Goal: Navigation & Orientation: Find specific page/section

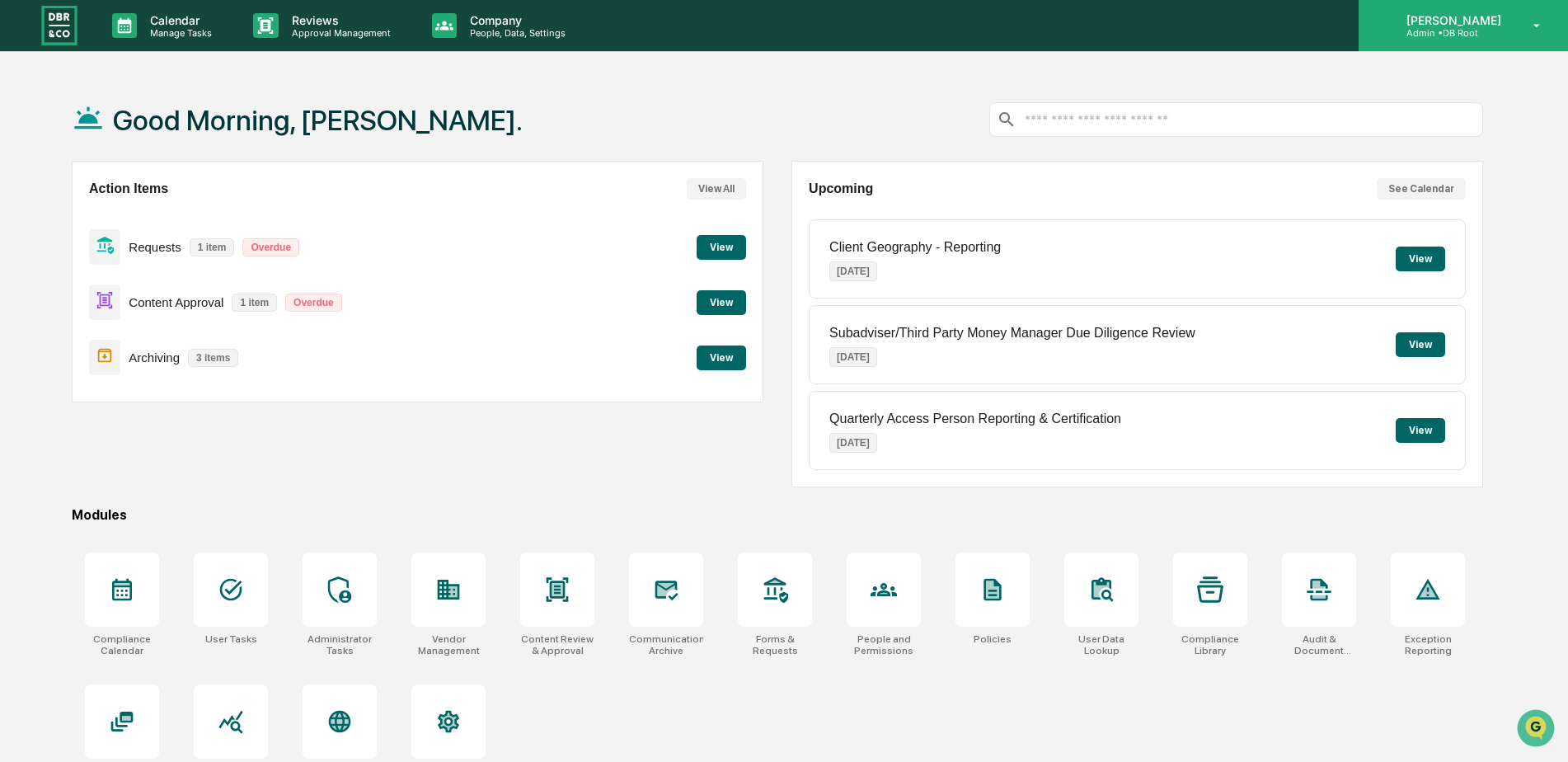
click at [1470, 33] on p "Admin • DB Root" at bounding box center [1451, 33] width 116 height 12
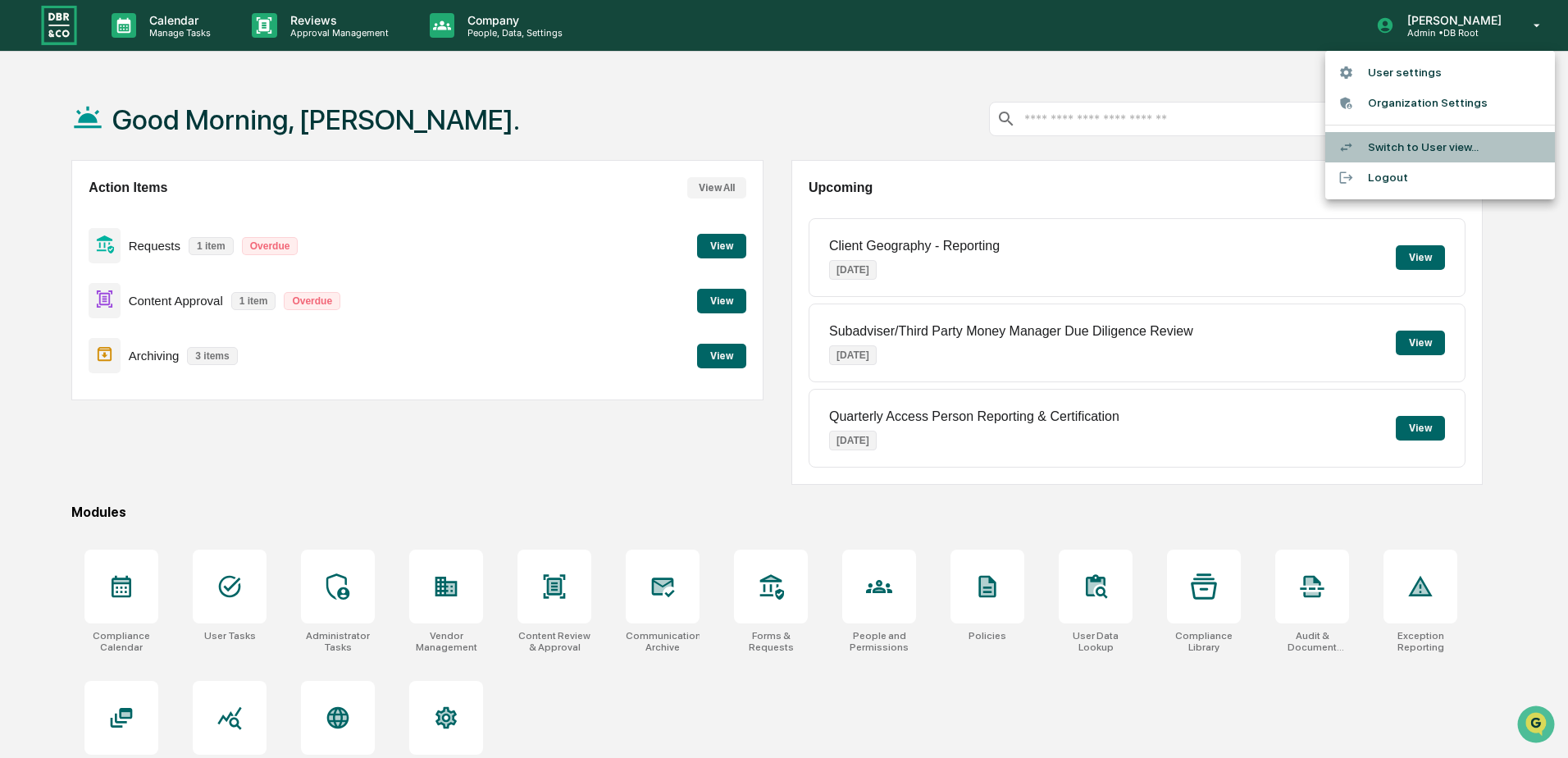
click at [1378, 146] on li "Switch to User view..." at bounding box center [1440, 147] width 230 height 30
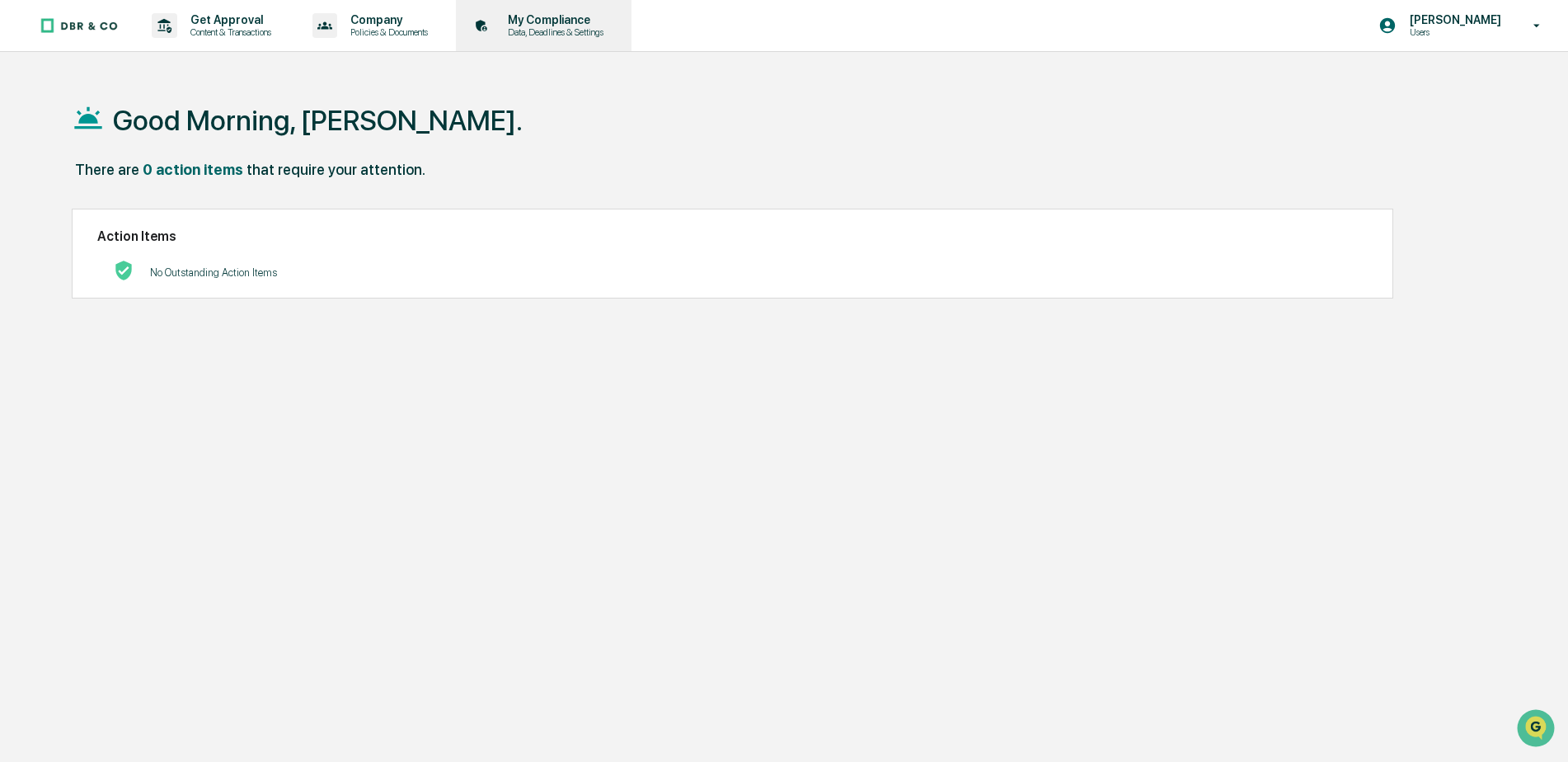
click at [585, 27] on p "Data, Deadlines & Settings" at bounding box center [554, 33] width 117 height 12
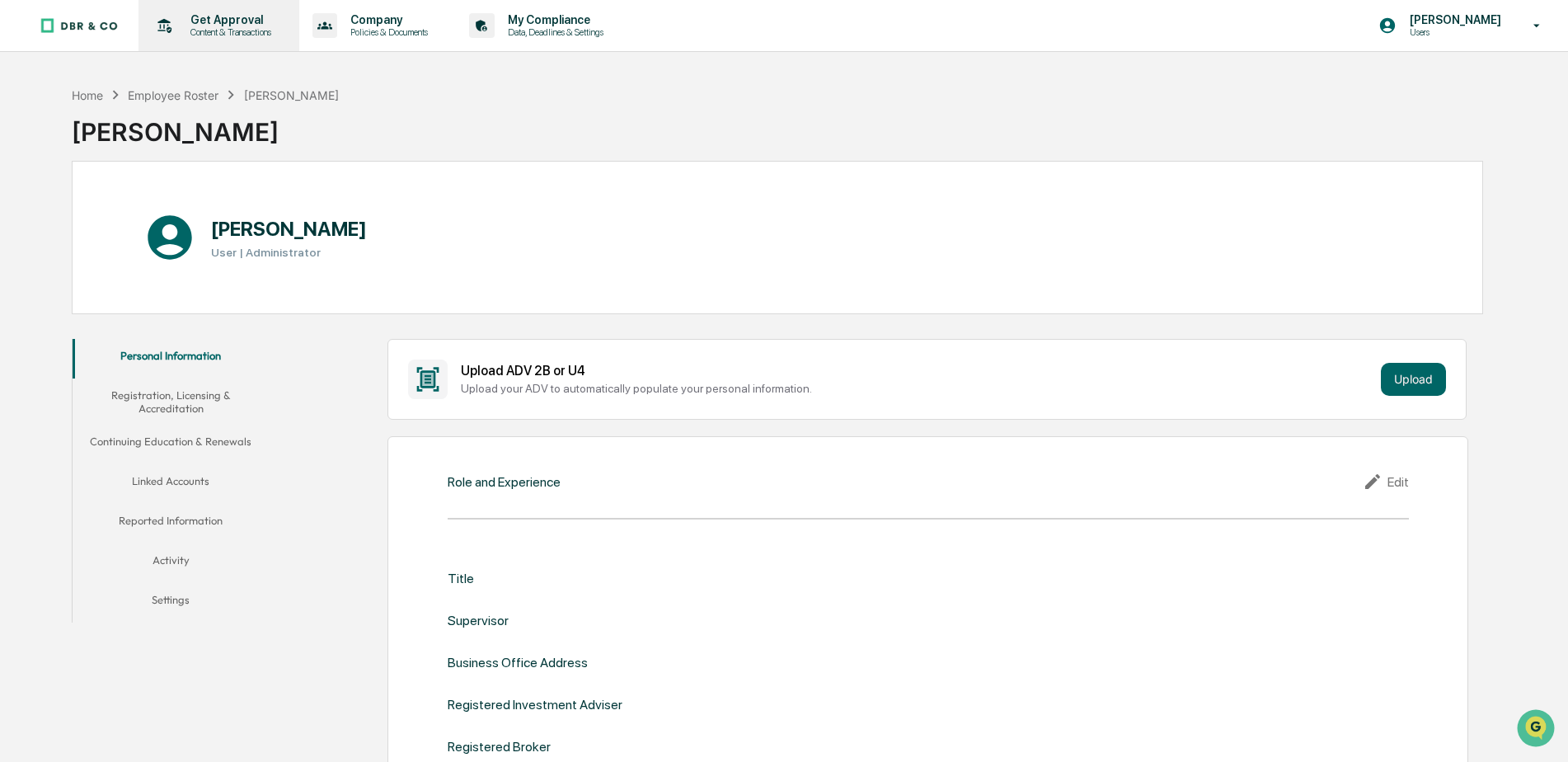
click at [237, 17] on p "Get Approval" at bounding box center [228, 20] width 102 height 13
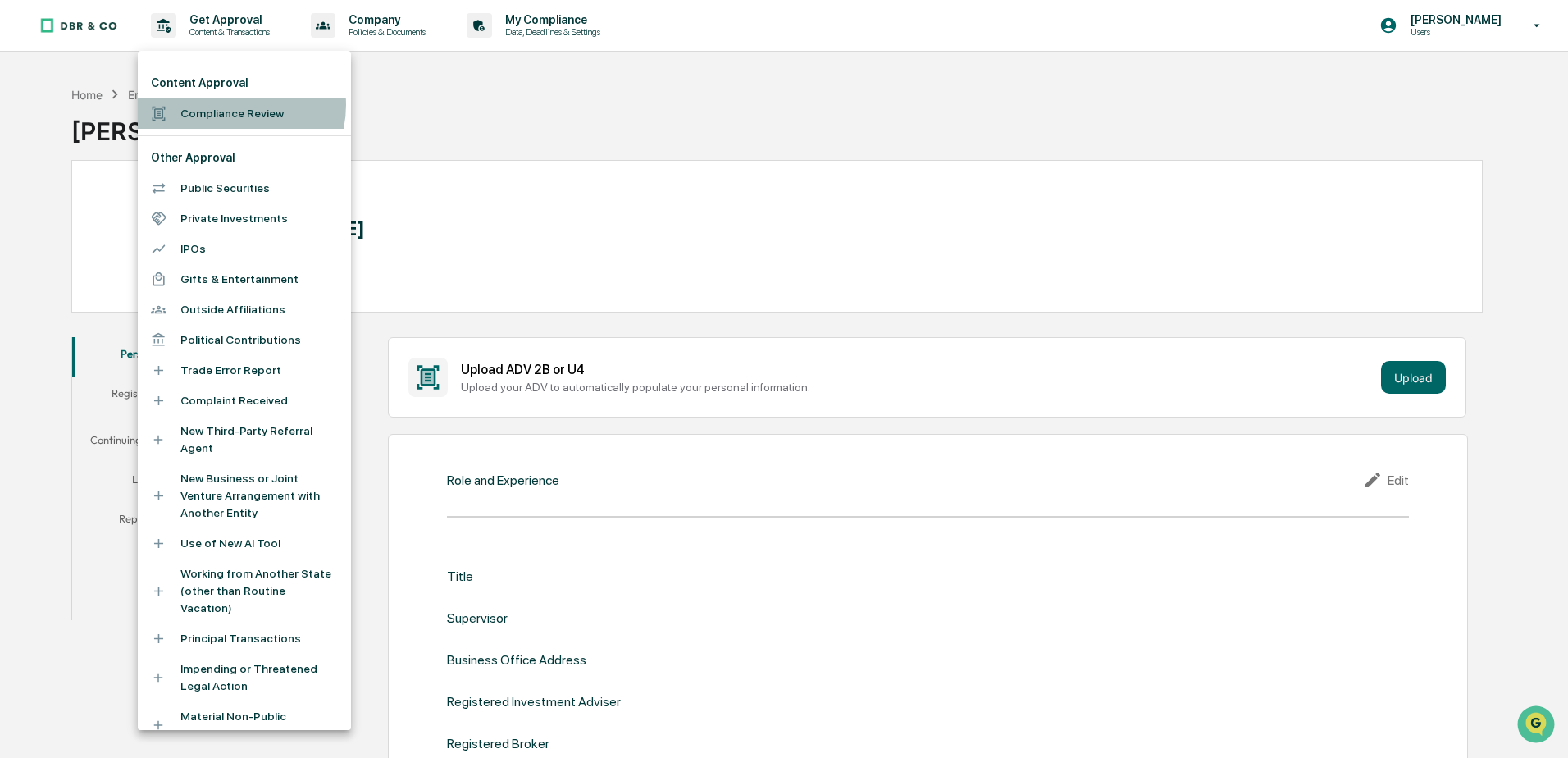
click at [232, 105] on li "Compliance Review" at bounding box center [245, 113] width 213 height 30
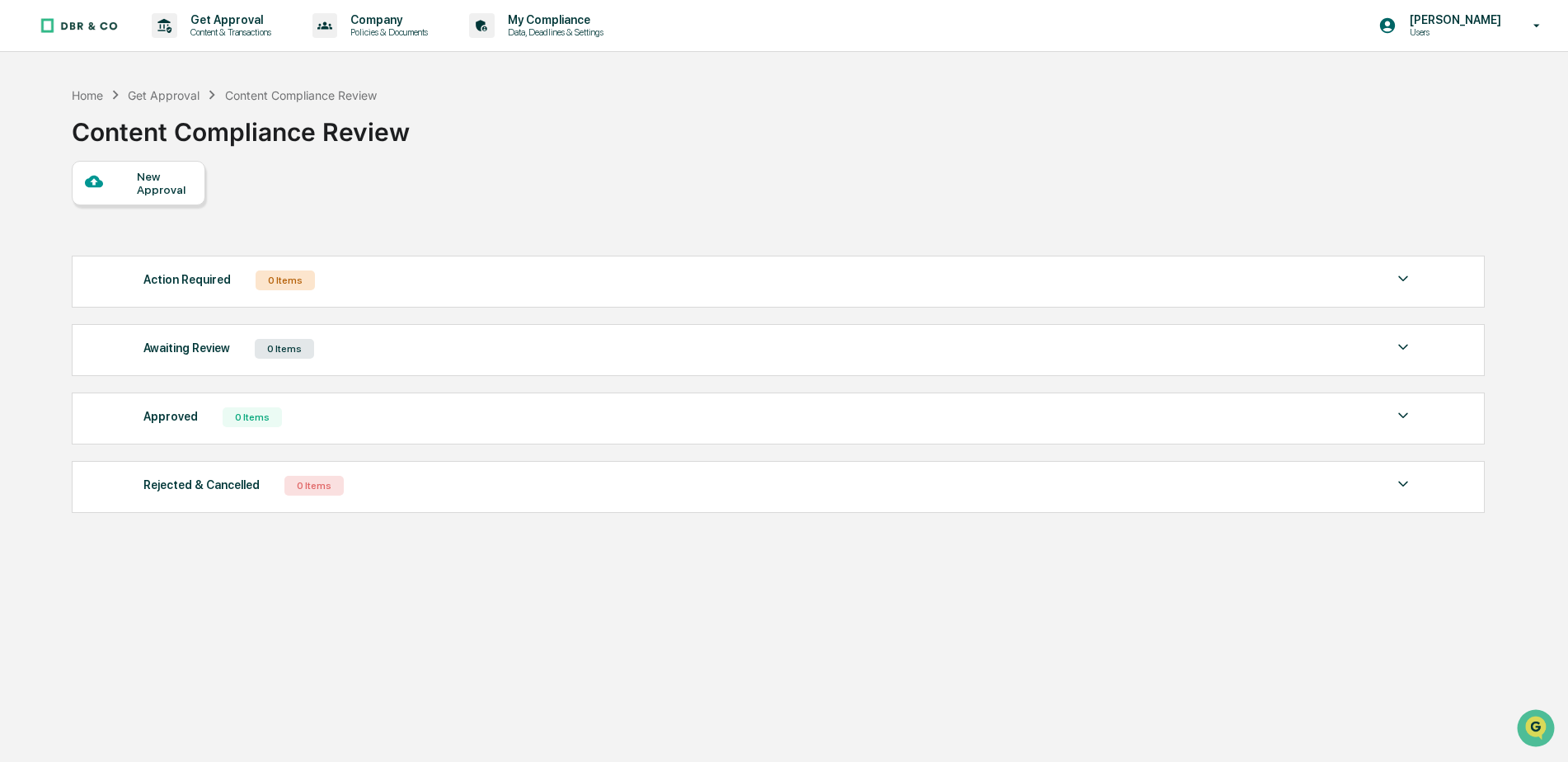
click at [138, 185] on div "New Approval" at bounding box center [165, 183] width 55 height 27
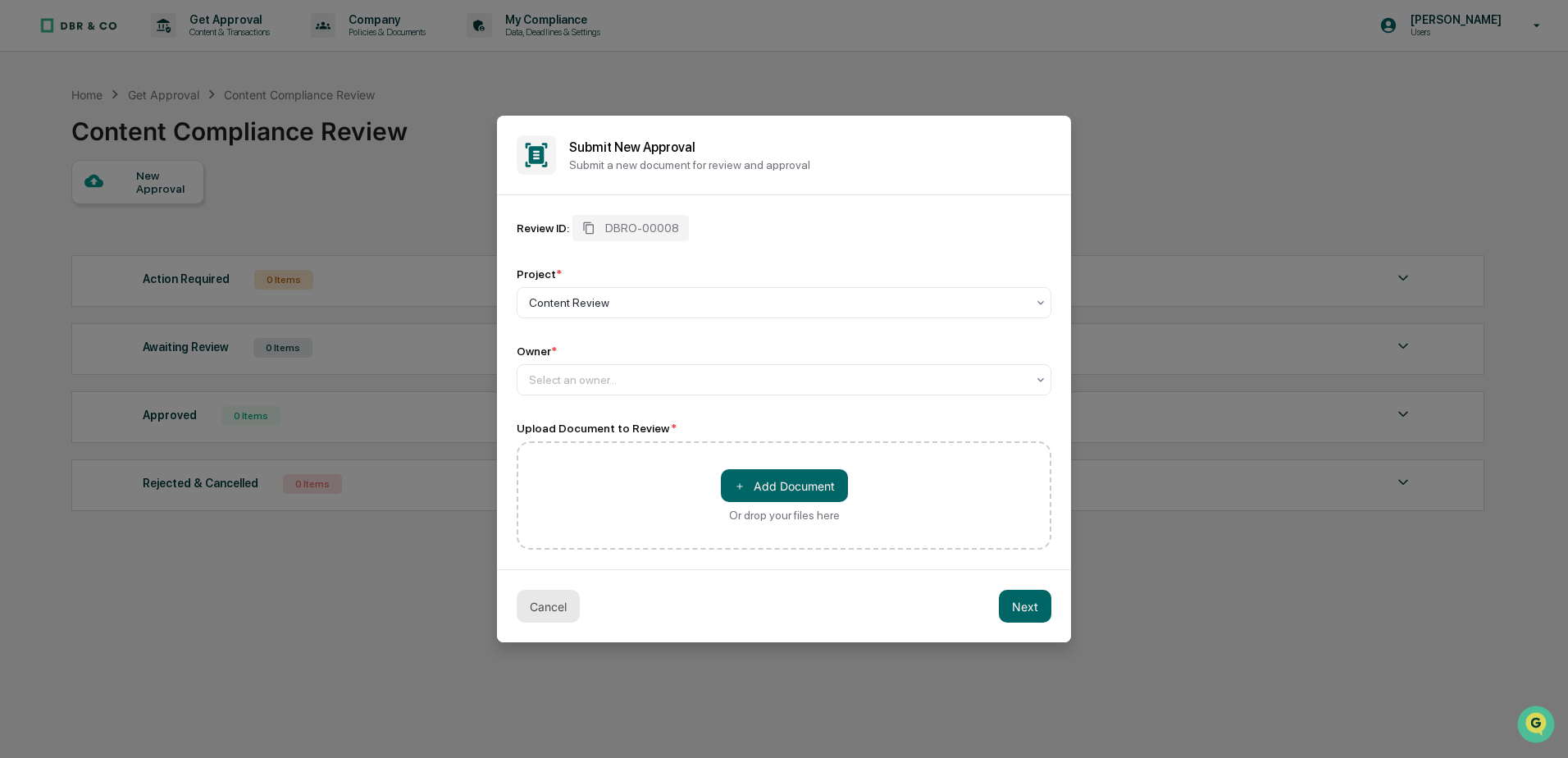
click at [552, 607] on button "Cancel" at bounding box center [548, 606] width 63 height 32
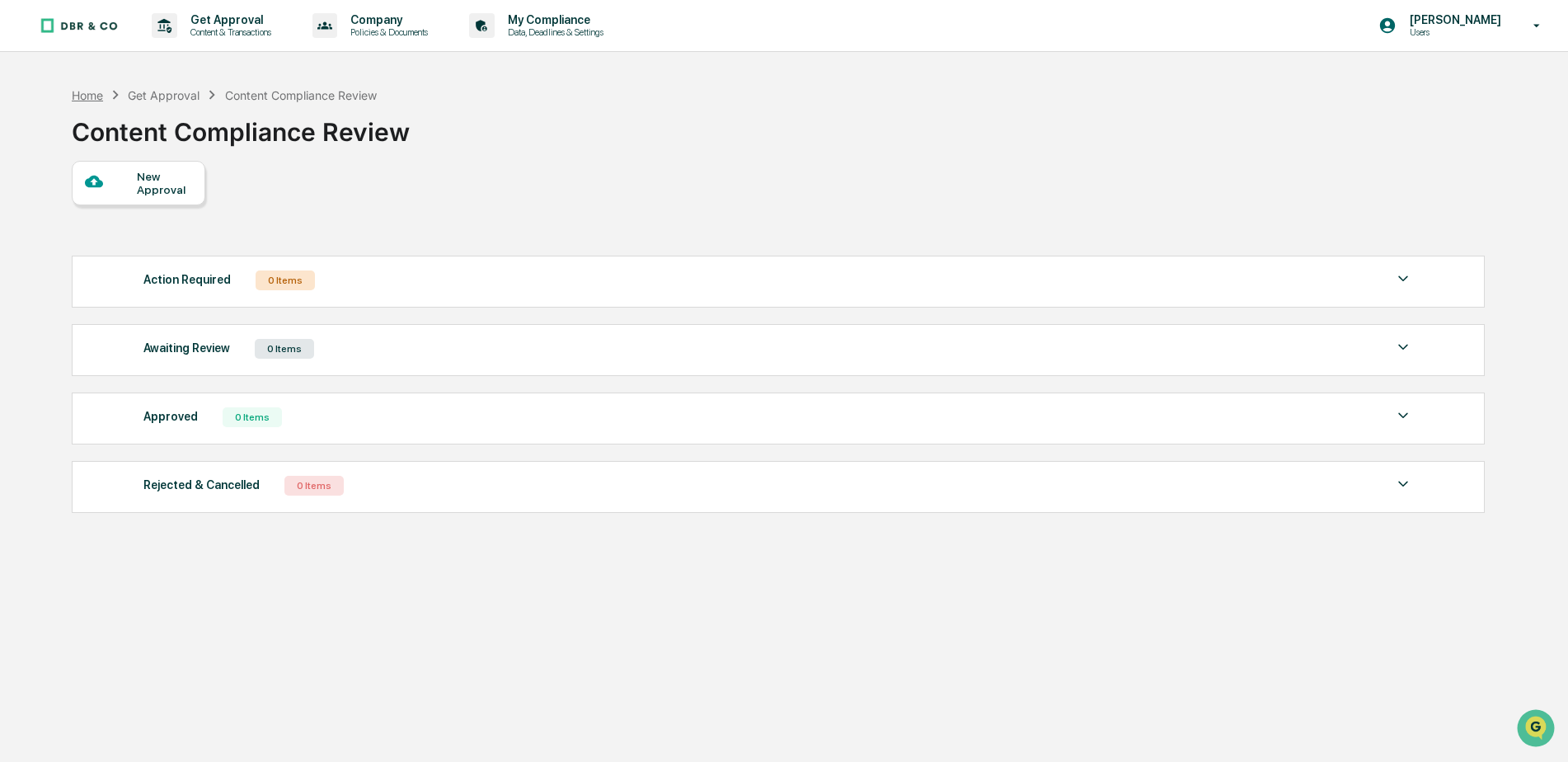
click at [83, 91] on div "Home" at bounding box center [87, 95] width 31 height 14
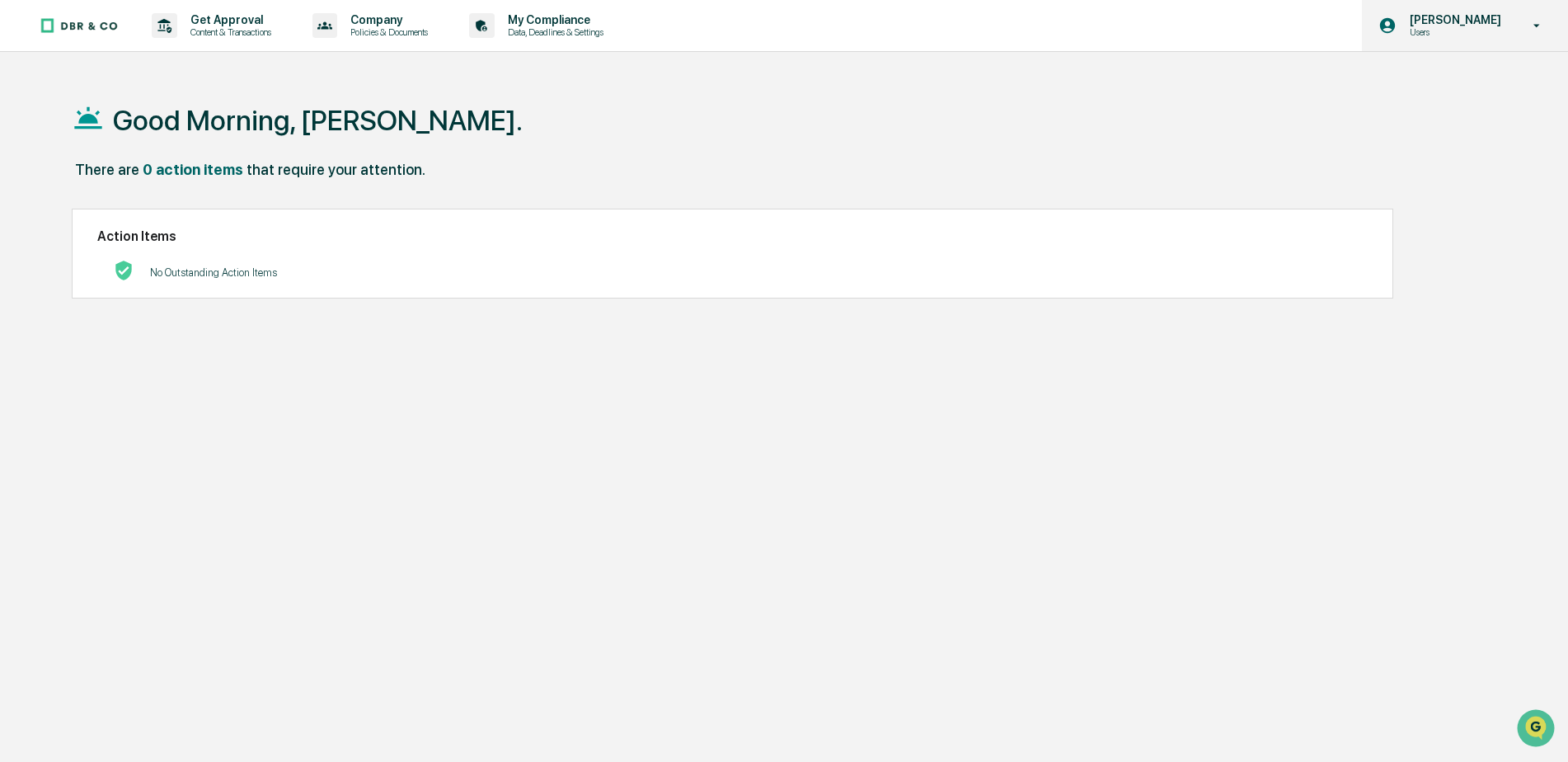
click at [1465, 31] on p "Users" at bounding box center [1453, 33] width 113 height 12
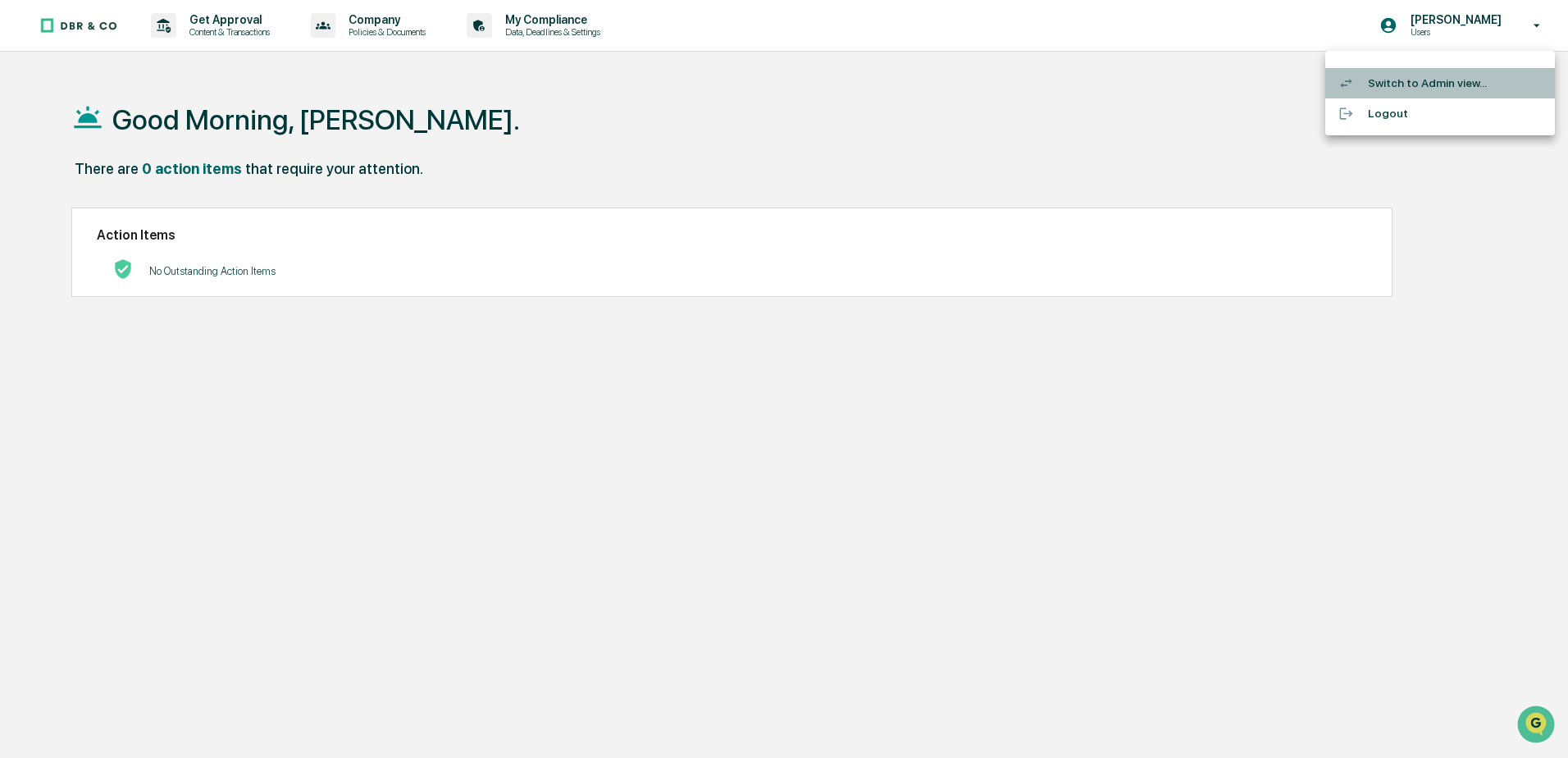
click at [1422, 77] on li "Switch to Admin view..." at bounding box center [1440, 83] width 230 height 30
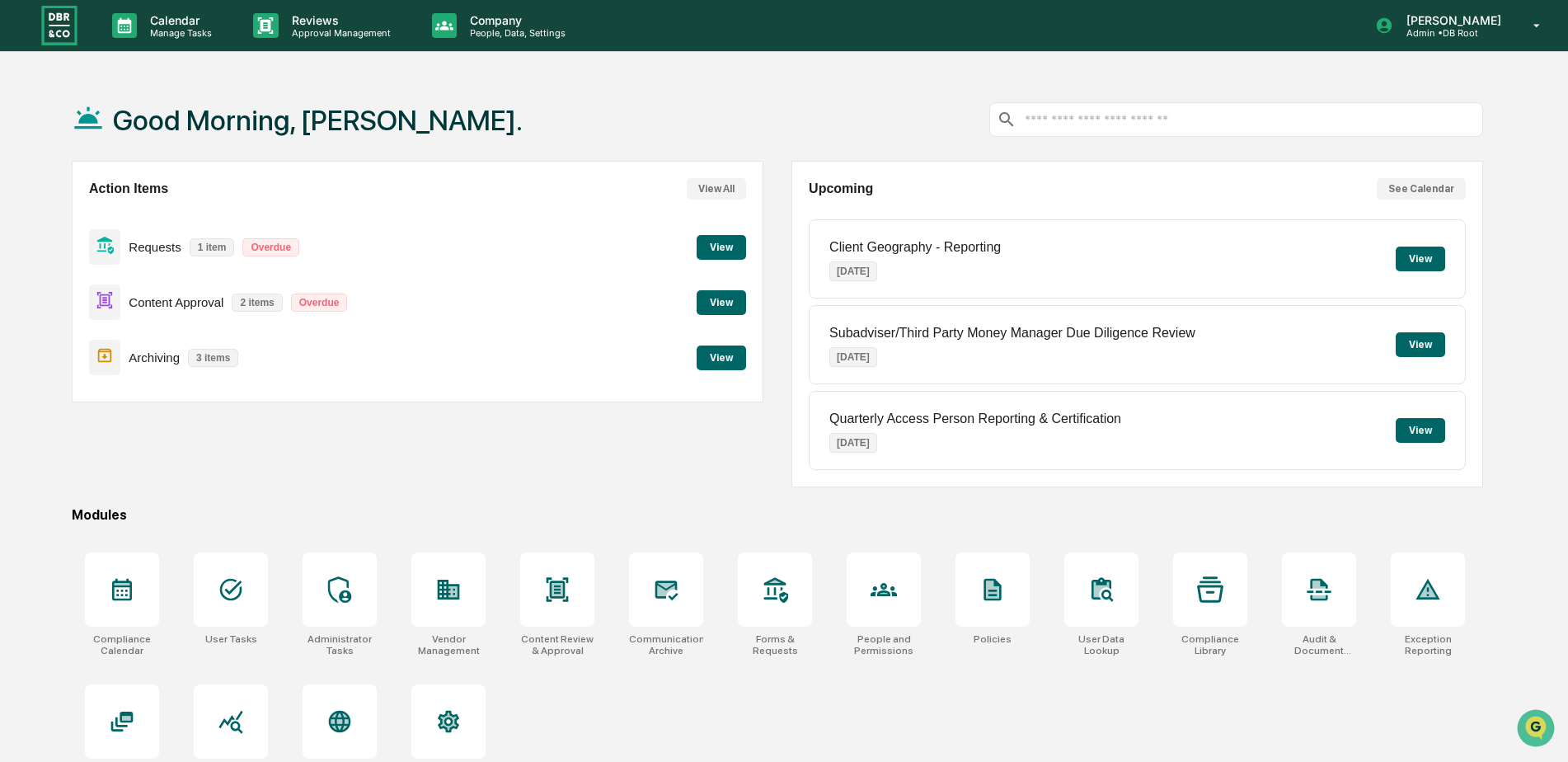
click at [730, 251] on button "View" at bounding box center [721, 248] width 49 height 25
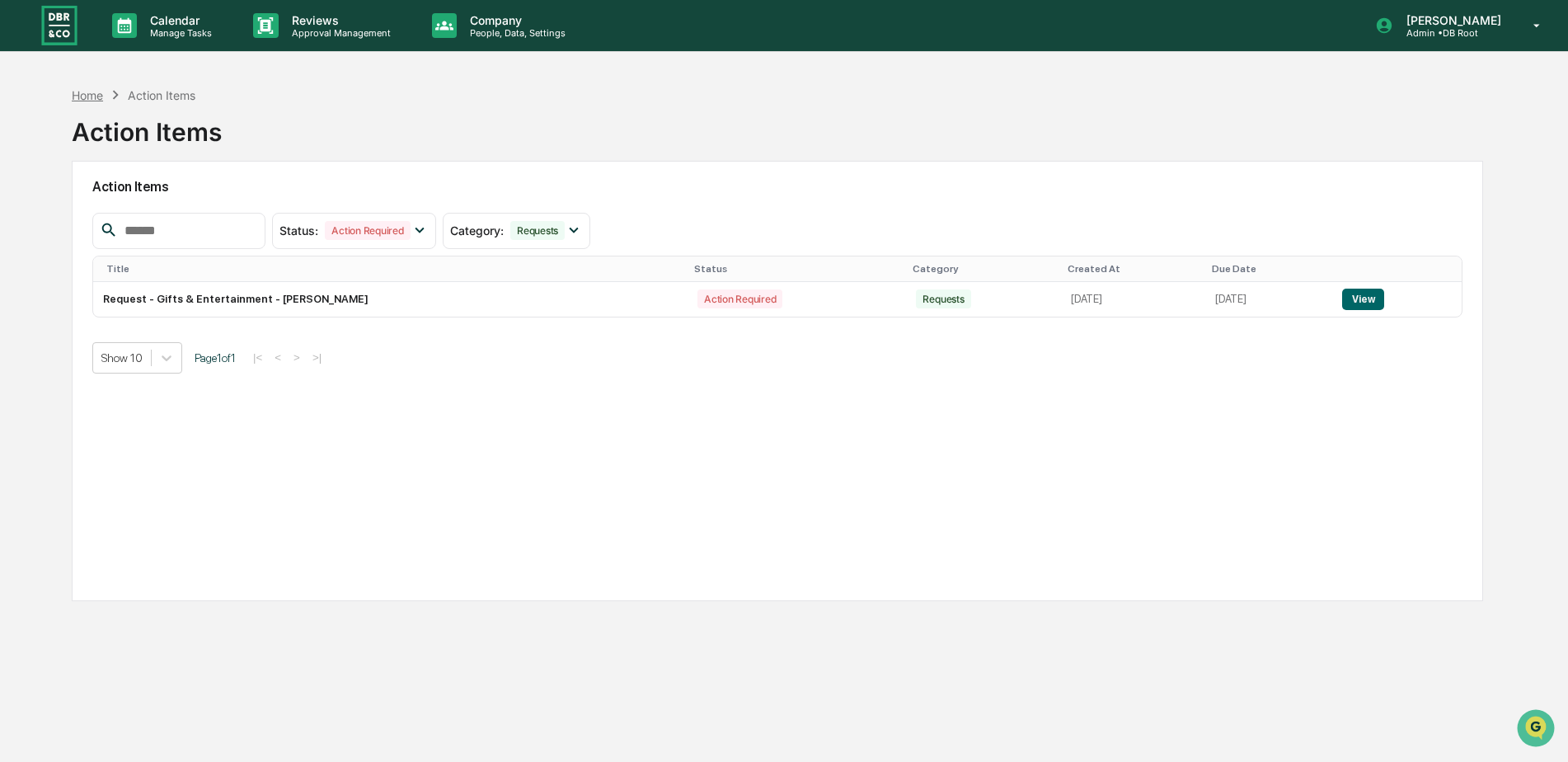
click at [94, 100] on div "Home" at bounding box center [87, 95] width 31 height 14
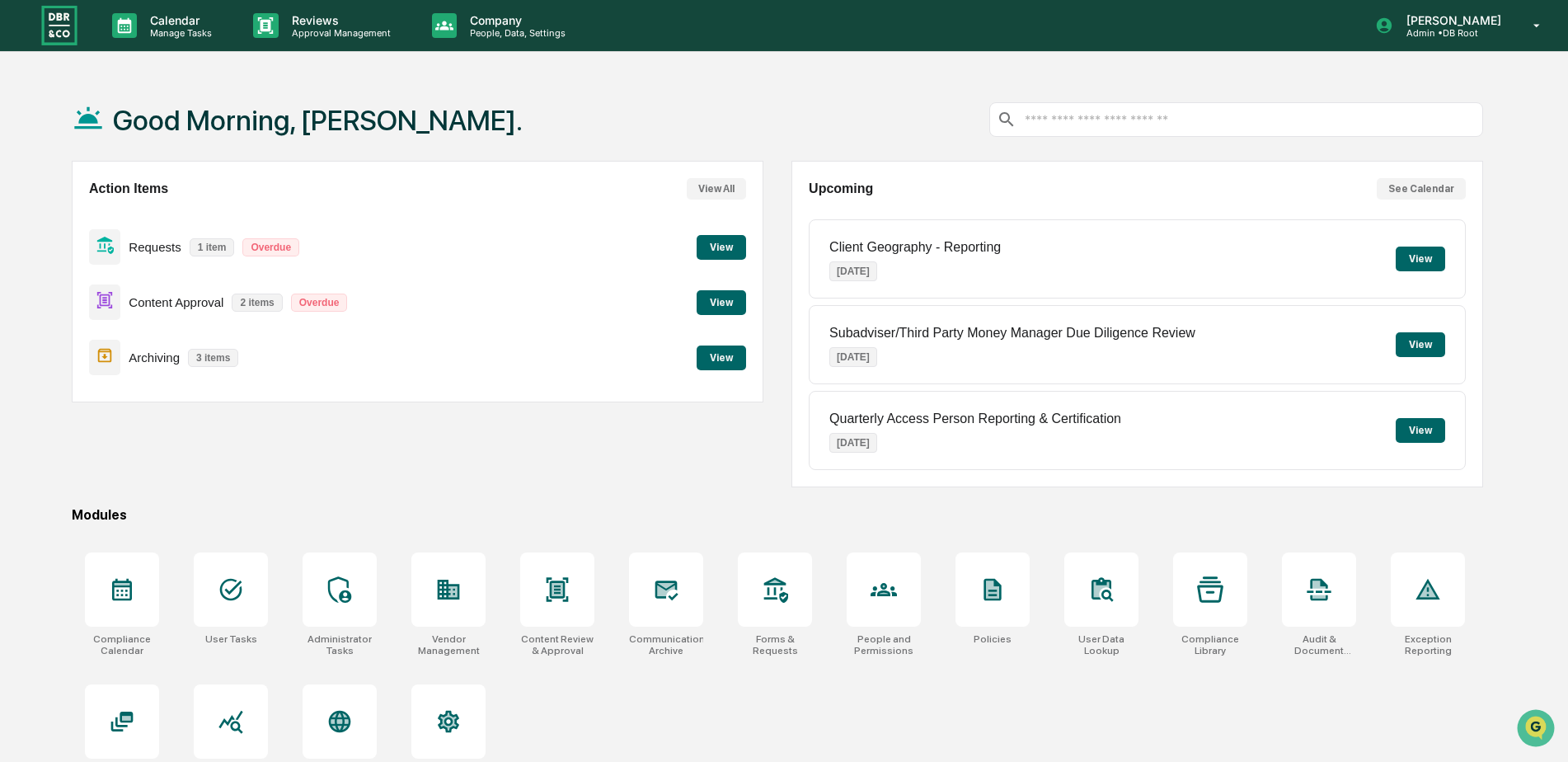
click at [719, 302] on button "View" at bounding box center [721, 303] width 49 height 25
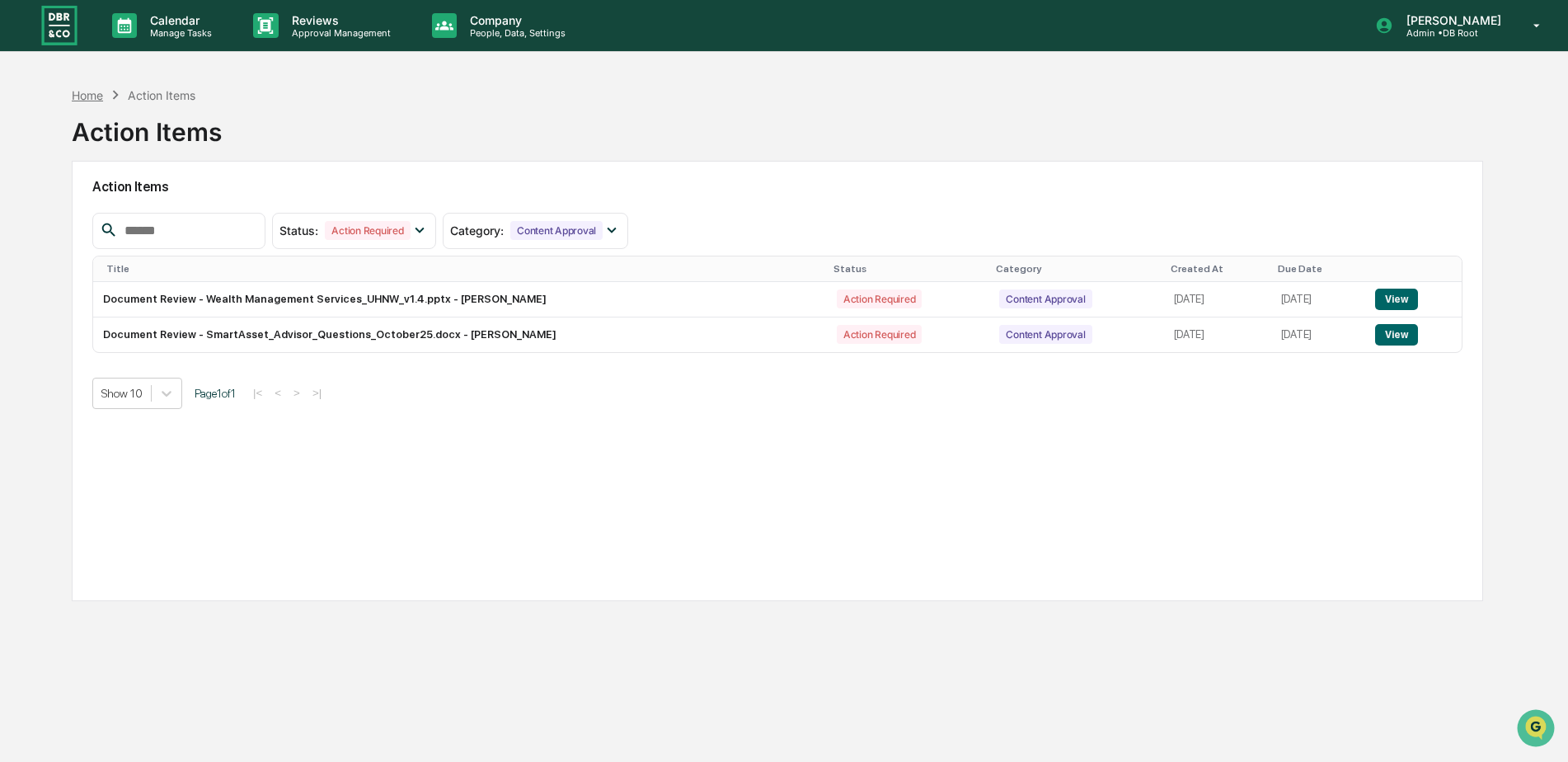
click at [75, 93] on div "Home" at bounding box center [87, 95] width 31 height 14
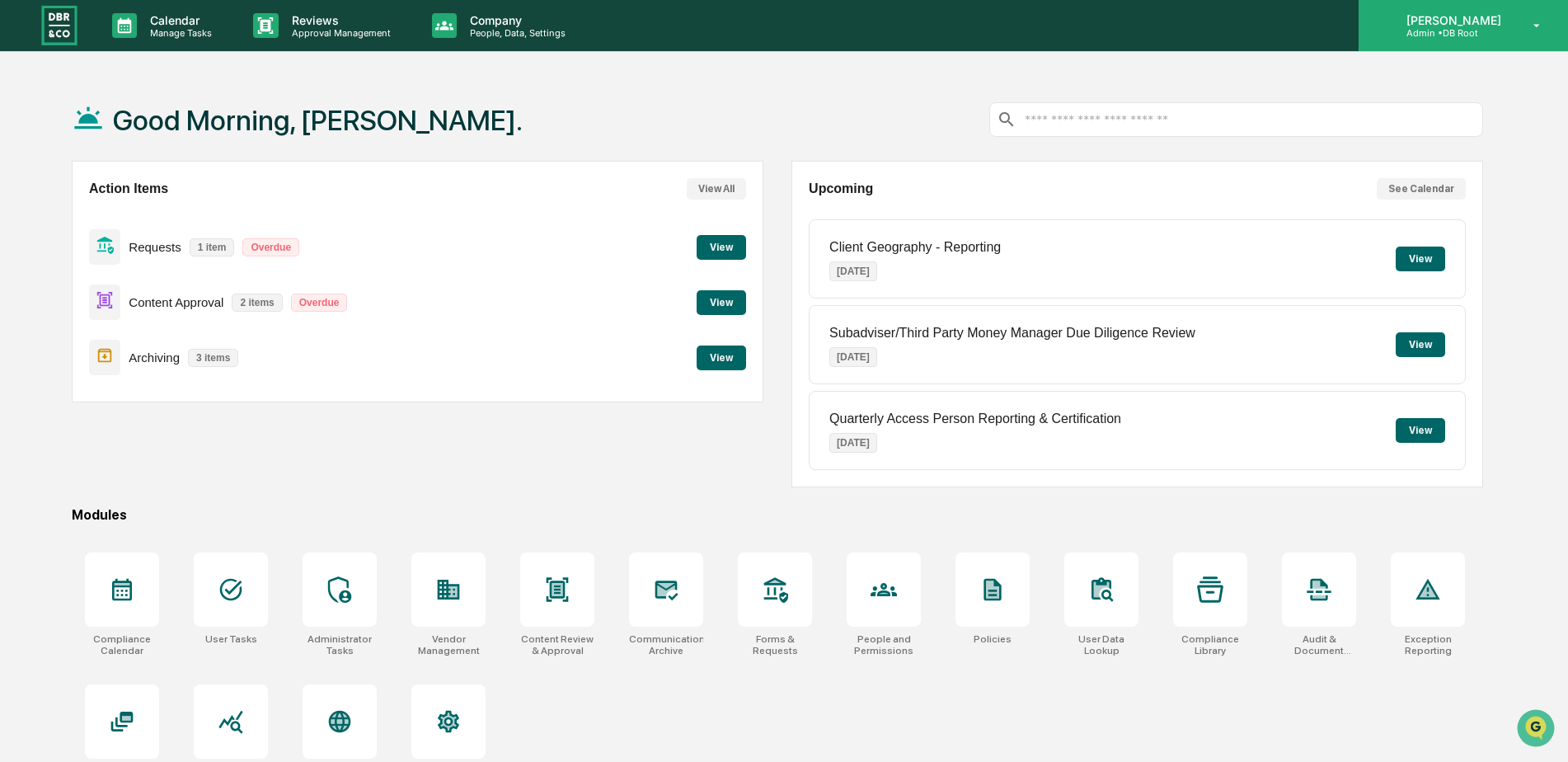
click at [1477, 22] on p "[PERSON_NAME]" at bounding box center [1451, 20] width 116 height 14
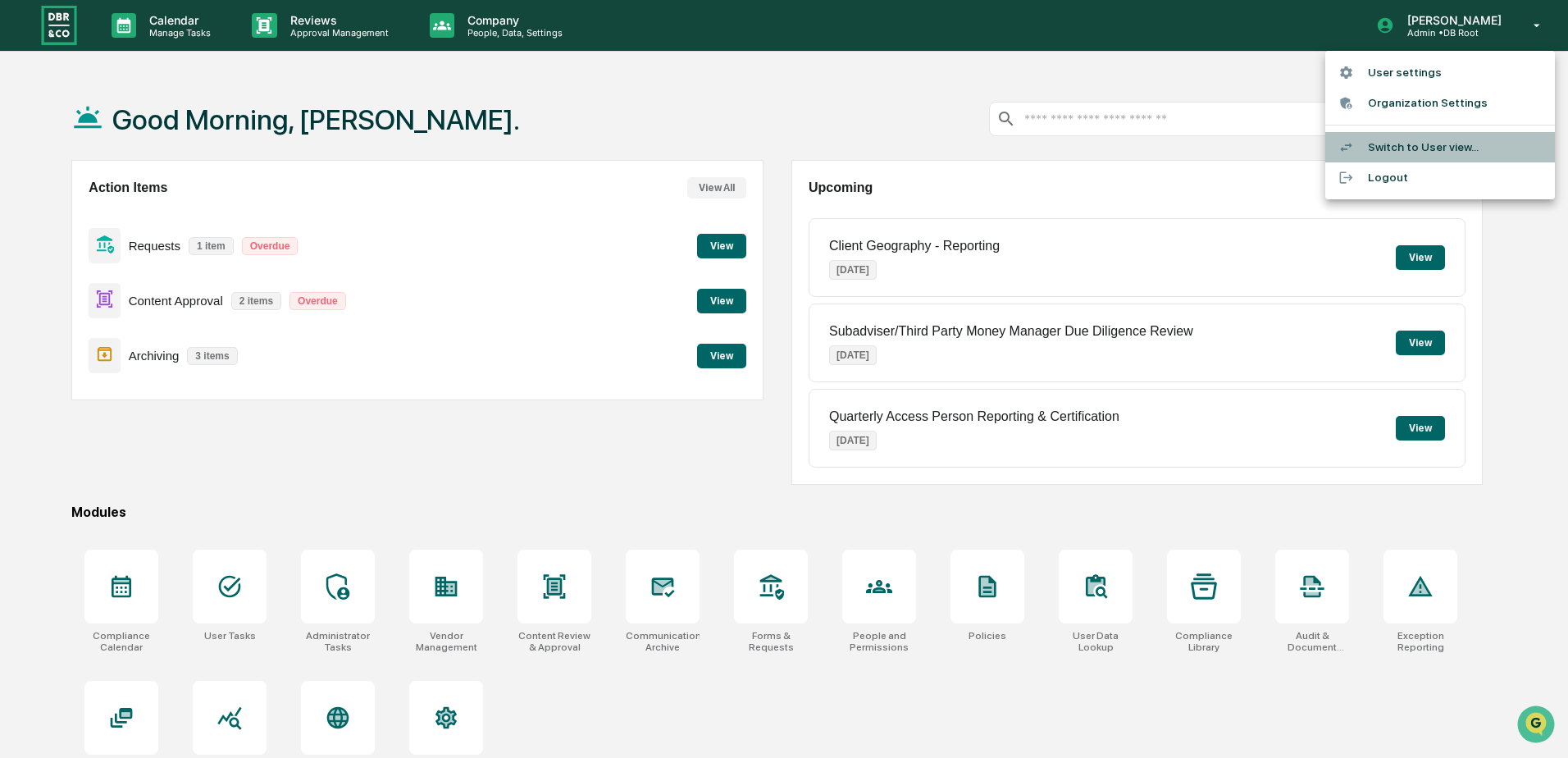
click at [1446, 146] on li "Switch to User view..." at bounding box center [1440, 147] width 230 height 30
